Goal: Task Accomplishment & Management: Manage account settings

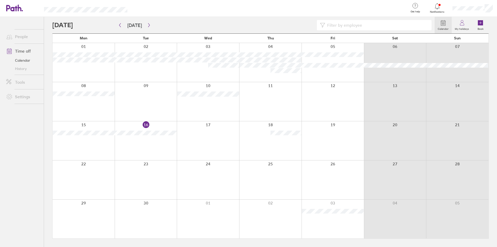
click at [88, 27] on div at bounding box center [243, 25] width 382 height 10
click at [152, 25] on div at bounding box center [243, 25] width 382 height 10
click at [151, 24] on div at bounding box center [243, 25] width 382 height 10
click at [147, 23] on icon "button" at bounding box center [149, 25] width 4 height 4
click at [148, 26] on icon "button" at bounding box center [149, 25] width 4 height 4
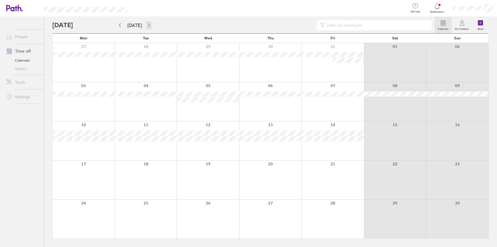
click at [148, 26] on icon "button" at bounding box center [149, 25] width 4 height 4
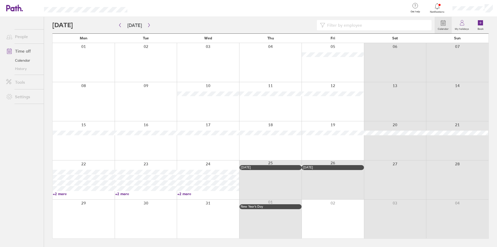
click at [62, 193] on link "+2 more" at bounding box center [84, 193] width 62 height 5
click at [342, 221] on div at bounding box center [332, 218] width 62 height 39
